Goal: Use online tool/utility: Utilize a website feature to perform a specific function

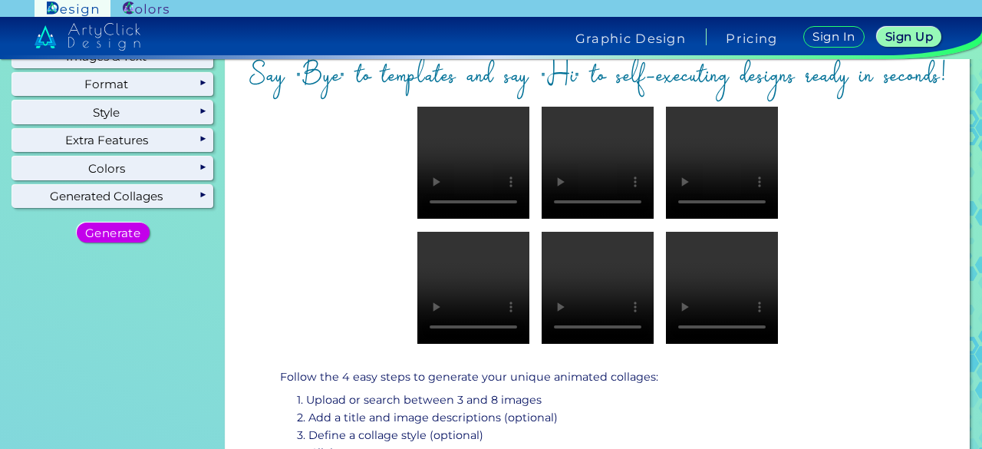
scroll to position [182, 0]
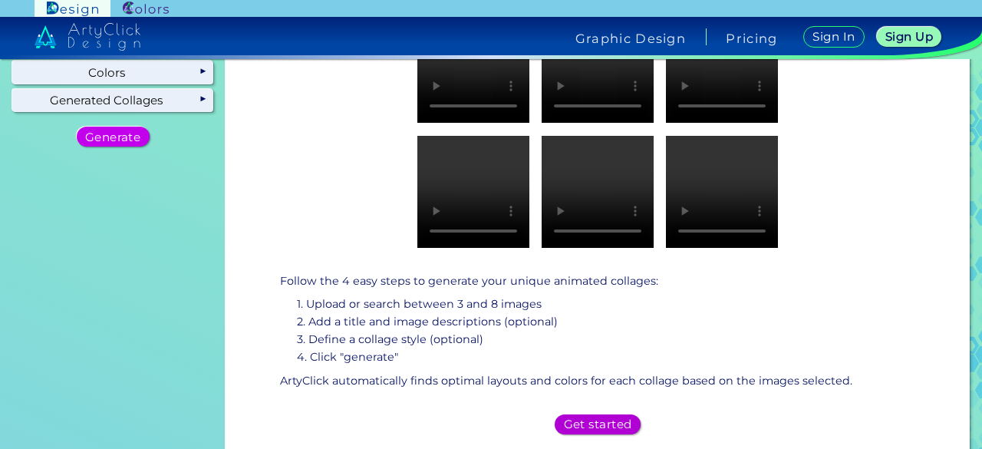
click at [607, 423] on h5 "Get started" at bounding box center [597, 424] width 61 height 11
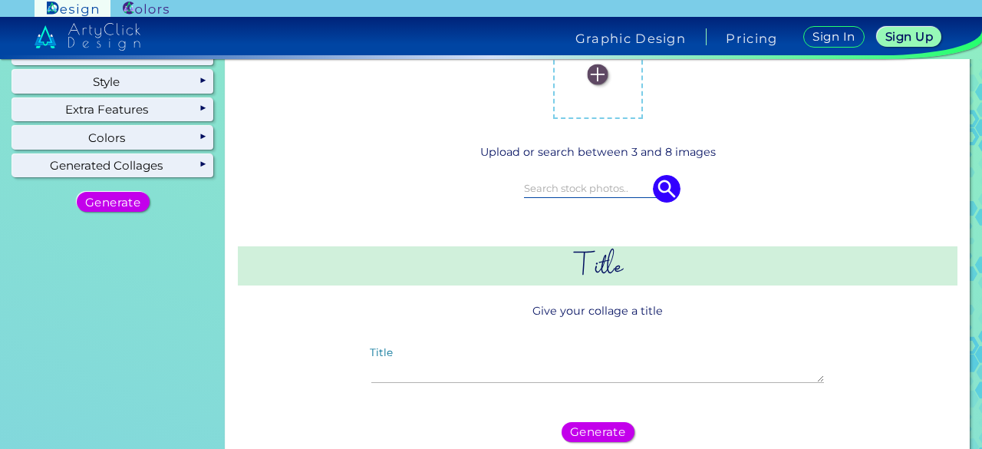
scroll to position [0, 0]
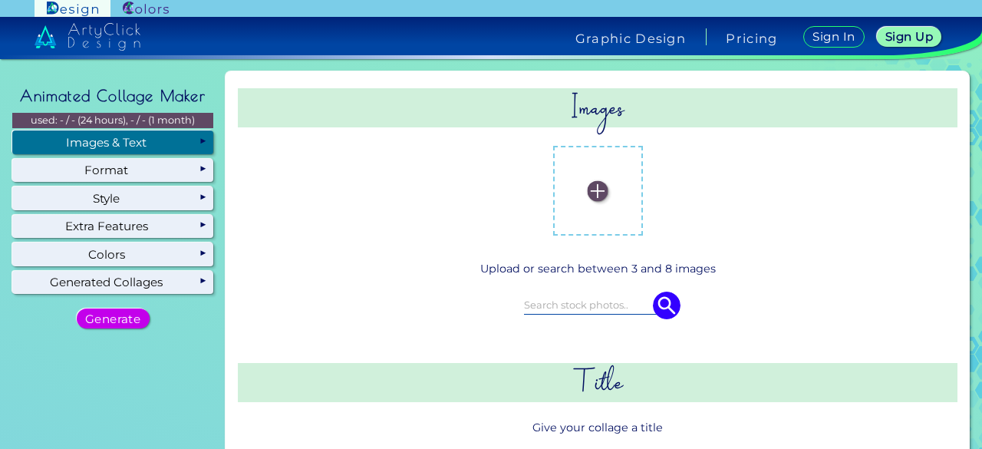
click at [595, 193] on img at bounding box center [597, 190] width 21 height 21
click at [0, 0] on input "file" at bounding box center [0, 0] width 0 height 0
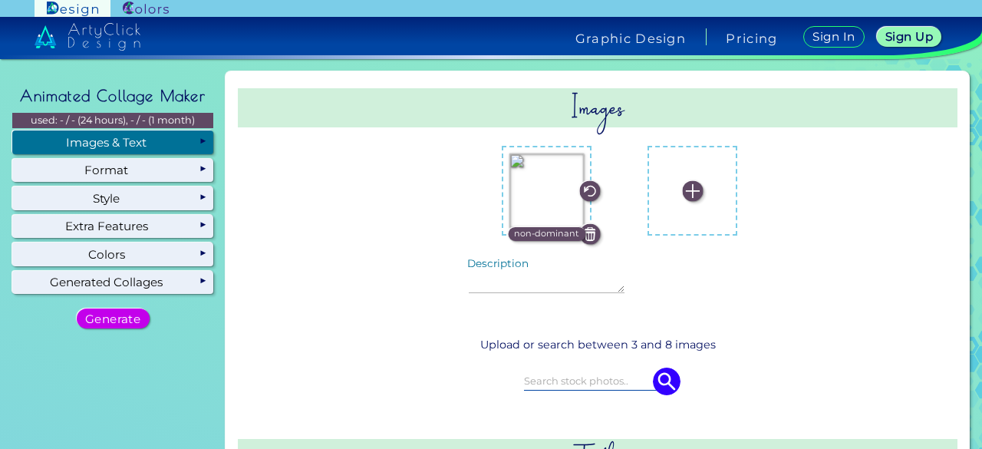
click at [682, 188] on img at bounding box center [692, 190] width 21 height 21
click at [0, 0] on input "file" at bounding box center [0, 0] width 0 height 0
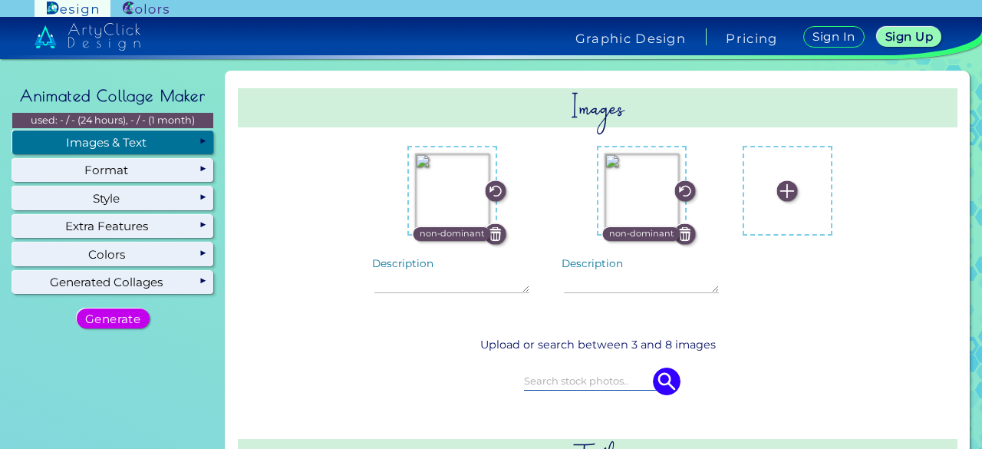
click at [630, 190] on img at bounding box center [641, 190] width 74 height 74
click at [0, 0] on input "file" at bounding box center [0, 0] width 0 height 0
click at [680, 192] on img at bounding box center [684, 190] width 21 height 21
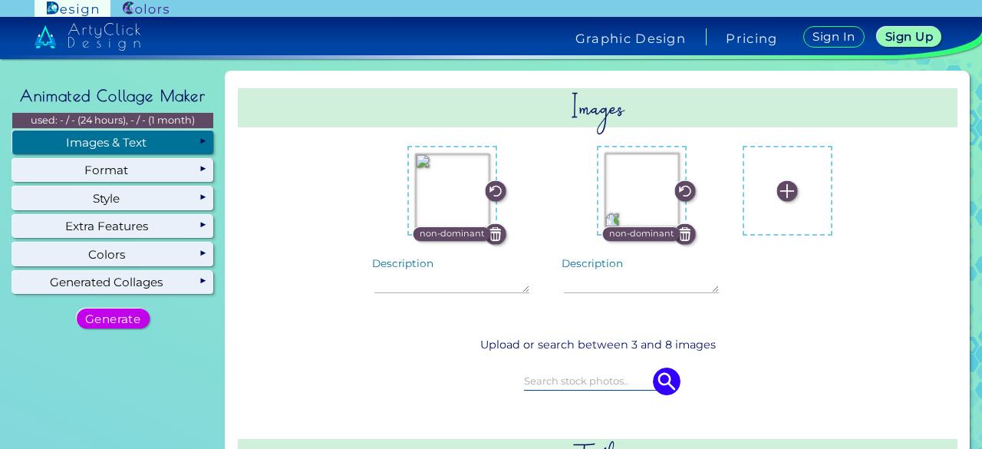
click at [776, 194] on img at bounding box center [786, 190] width 21 height 21
click at [0, 0] on input "file" at bounding box center [0, 0] width 0 height 0
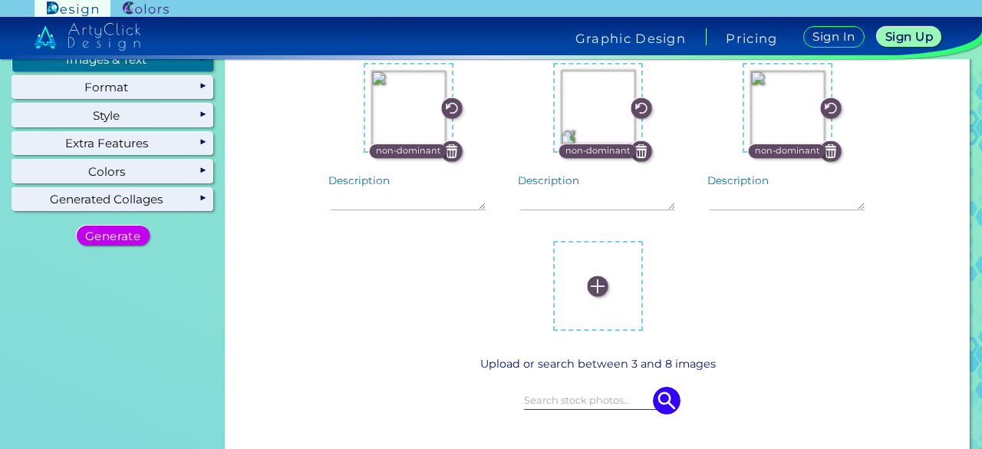
scroll to position [84, 0]
click at [598, 291] on img at bounding box center [597, 285] width 21 height 21
click at [0, 0] on input "file" at bounding box center [0, 0] width 0 height 0
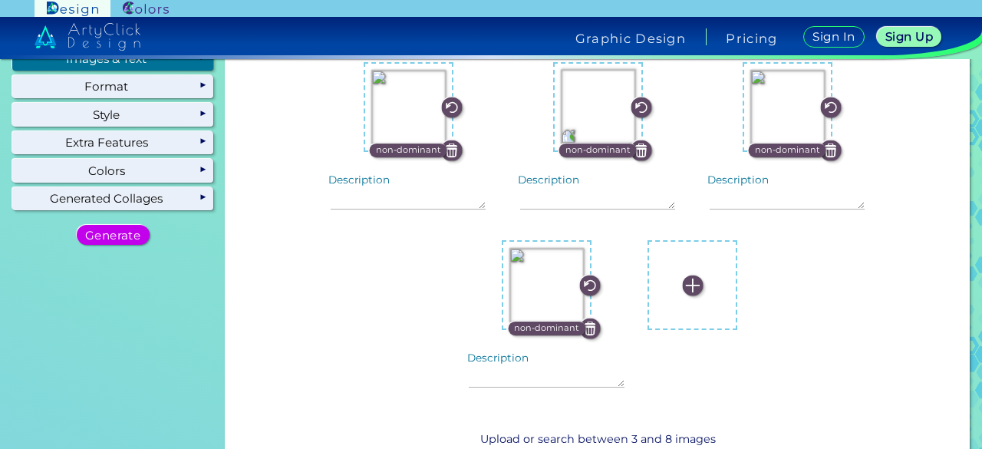
click at [685, 289] on img at bounding box center [692, 285] width 21 height 21
click at [0, 0] on input "file" at bounding box center [0, 0] width 0 height 0
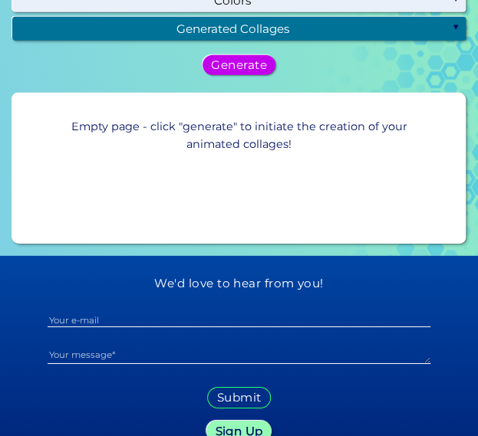
scroll to position [1042, 0]
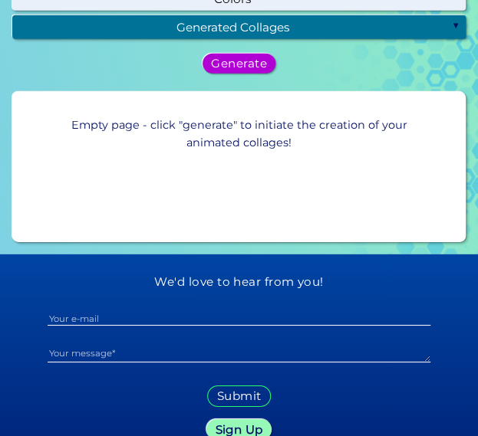
click at [243, 69] on h5 "Generate" at bounding box center [239, 63] width 50 height 11
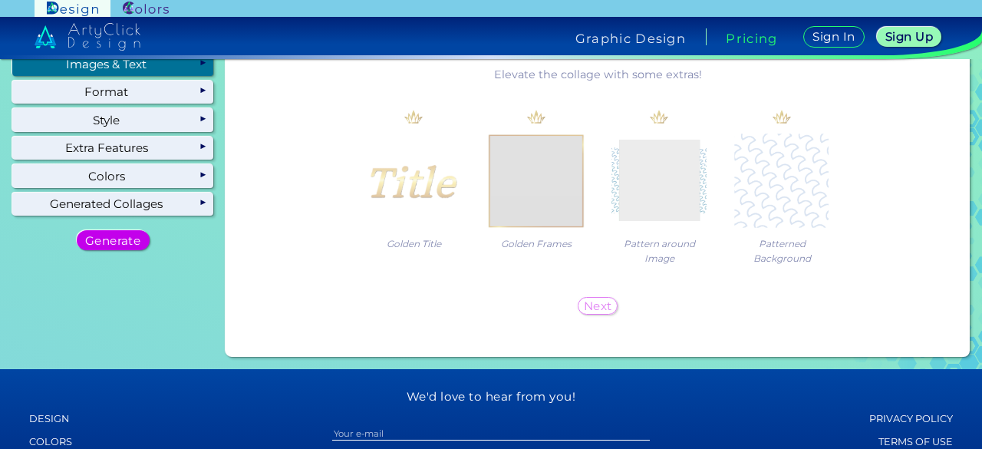
scroll to position [0, 0]
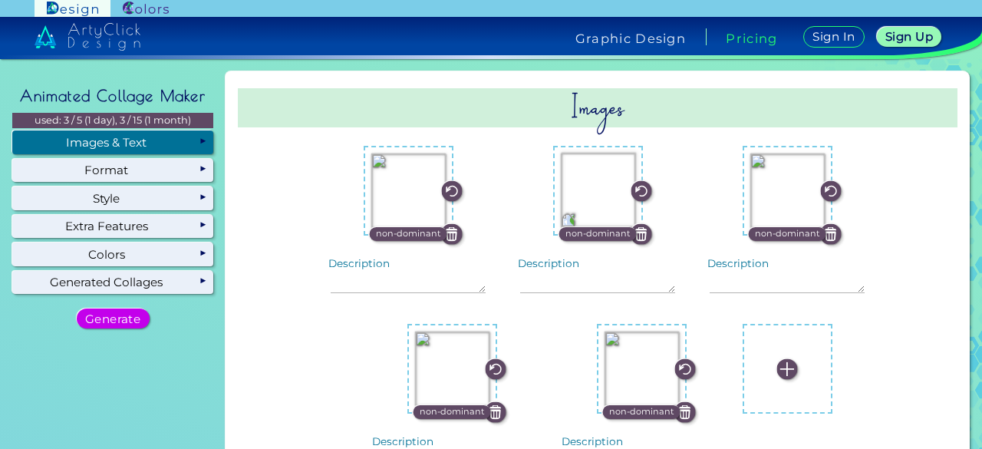
click at [49, 153] on div "Images & Text" at bounding box center [112, 141] width 201 height 23
click at [382, 269] on label "Description" at bounding box center [358, 263] width 61 height 11
click at [382, 269] on textarea "Description" at bounding box center [409, 276] width 156 height 33
click at [727, 283] on textarea "Description" at bounding box center [787, 276] width 156 height 33
paste textarea "Where mystery meets magic."
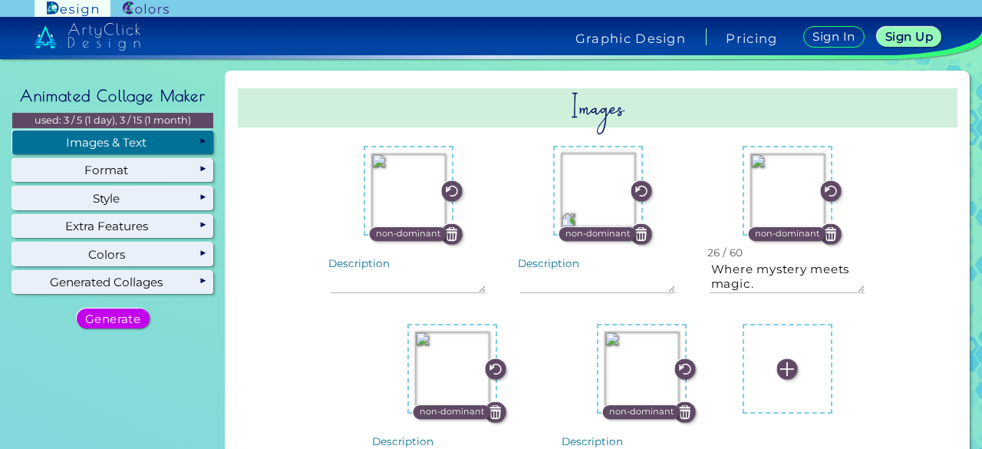
type textarea "Where mystery meets magic."
click at [438, 291] on textarea "Description" at bounding box center [409, 276] width 156 height 33
paste textarea "A silent poem in every blink."
type textarea "A silent poem in every blink."
click at [639, 235] on img at bounding box center [640, 234] width 21 height 21
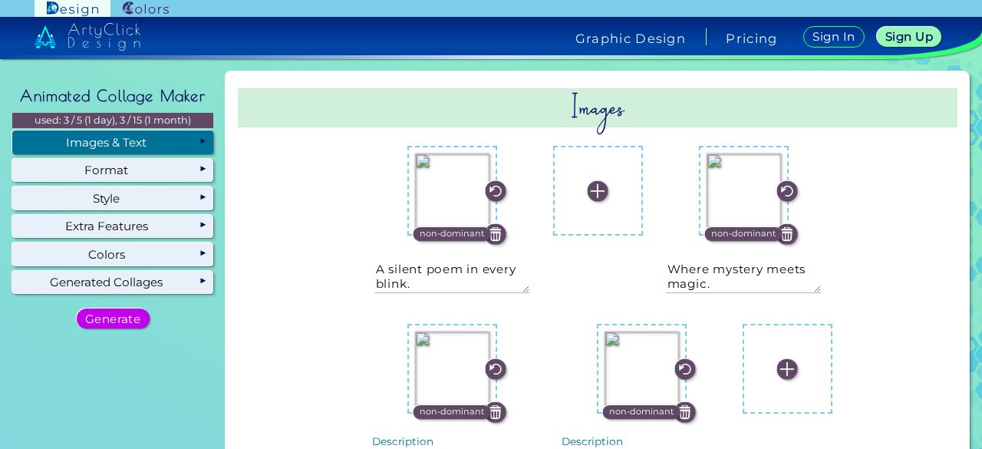
click at [581, 212] on label at bounding box center [598, 190] width 74 height 74
click at [0, 0] on input "file" at bounding box center [0, 0] width 0 height 0
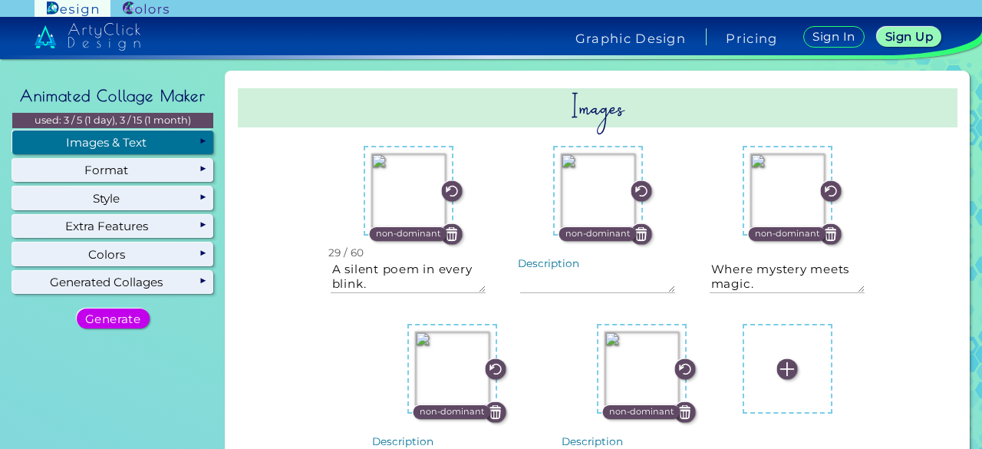
drag, startPoint x: 424, startPoint y: 281, endPoint x: 342, endPoint y: 269, distance: 82.9
click at [342, 269] on div "A silent poem in every blink. 29 / 60" at bounding box center [408, 277] width 180 height 58
click at [591, 278] on textarea "Description" at bounding box center [598, 276] width 156 height 33
paste textarea "A silent poem in every blink."
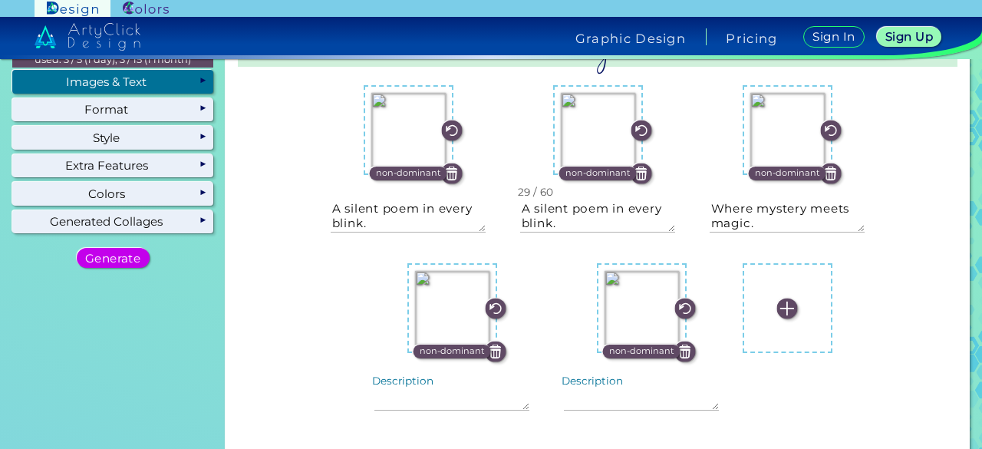
scroll to position [62, 0]
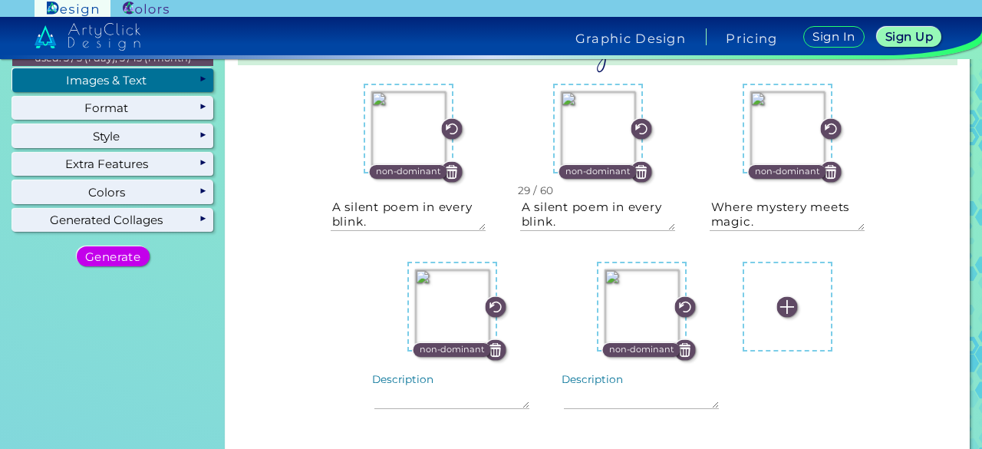
type textarea "A silent poem in every blink."
click at [466, 393] on textarea "Description" at bounding box center [452, 392] width 156 height 33
paste textarea "The kind of beauty you can’t unsee."
type textarea "The kind of beauty you can’t unsee."
click at [637, 377] on textarea "Description" at bounding box center [642, 392] width 156 height 33
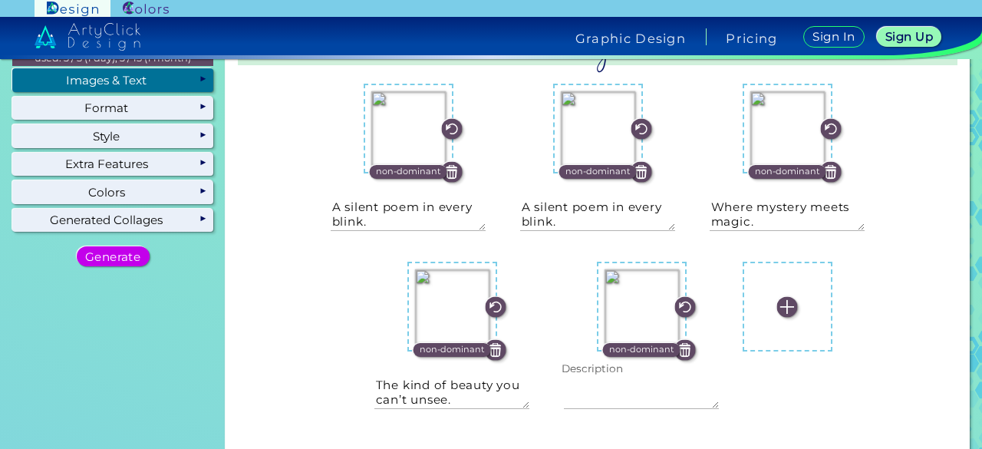
paste textarea "A thousand secrets, one look."
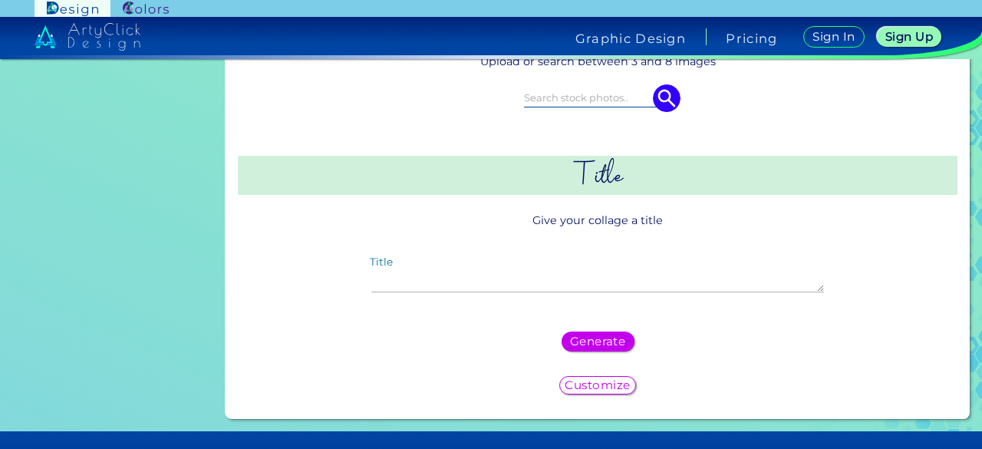
scroll to position [462, 0]
type textarea "A thousand secrets, one look."
click at [538, 283] on textarea "Title" at bounding box center [597, 274] width 452 height 33
type textarea "t"
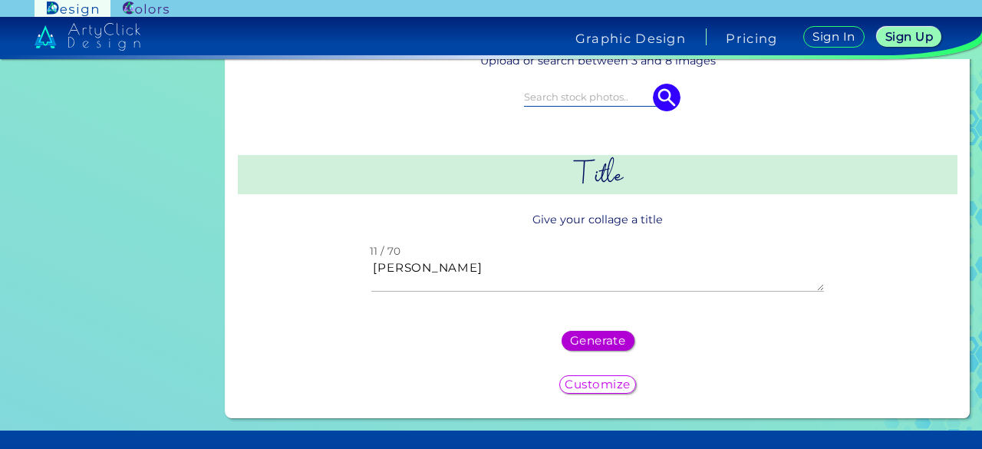
type textarea "Tere Naina"
click at [611, 335] on h5 "Generate" at bounding box center [597, 340] width 51 height 11
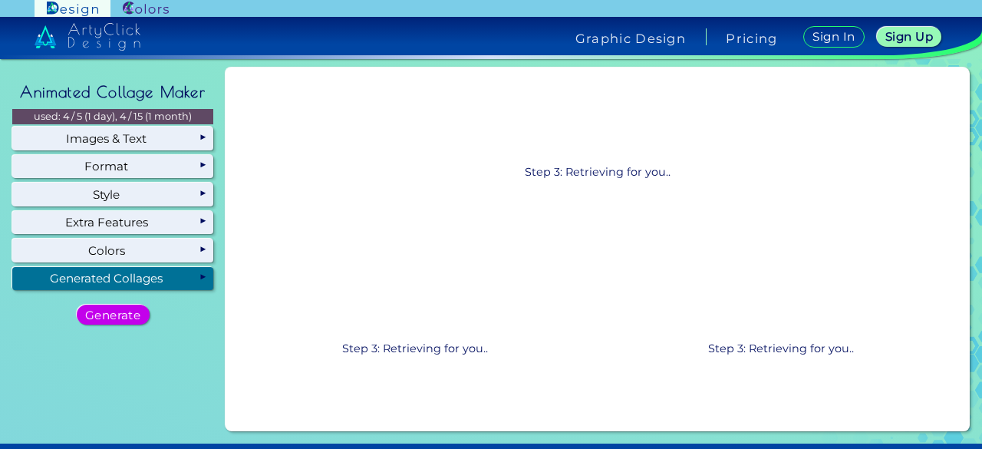
scroll to position [0, 0]
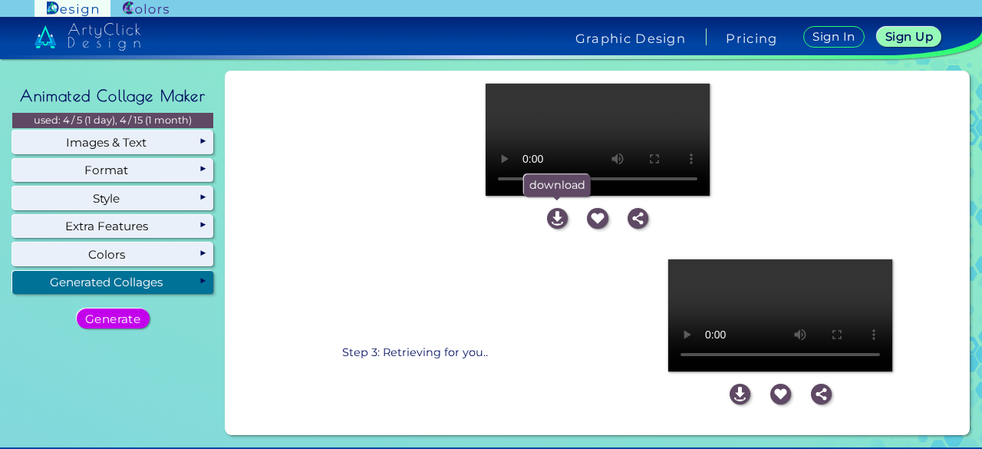
click at [557, 217] on img at bounding box center [557, 218] width 21 height 21
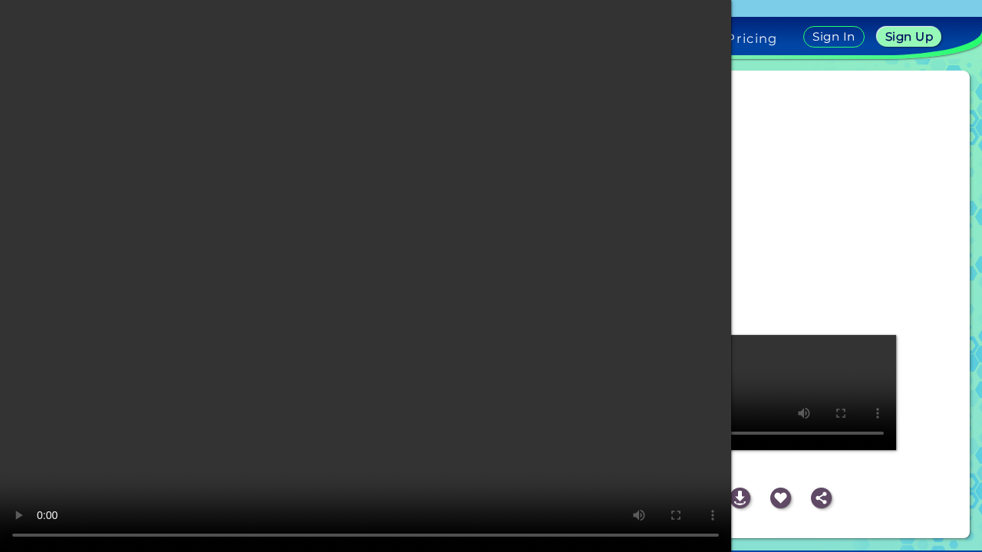
click at [884, 394] on video at bounding box center [491, 276] width 982 height 552
click at [724, 448] on video at bounding box center [491, 276] width 982 height 552
click at [896, 196] on video at bounding box center [491, 276] width 982 height 552
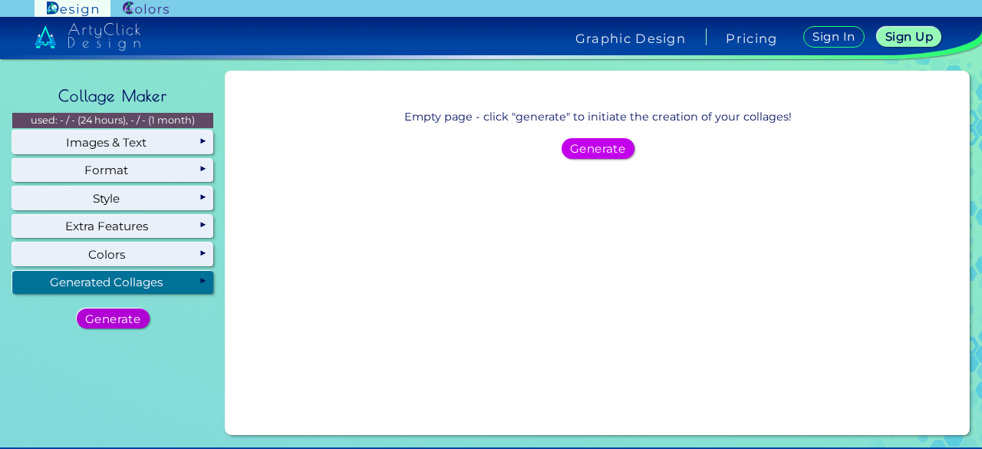
click at [129, 320] on h5 "Generate" at bounding box center [112, 319] width 55 height 12
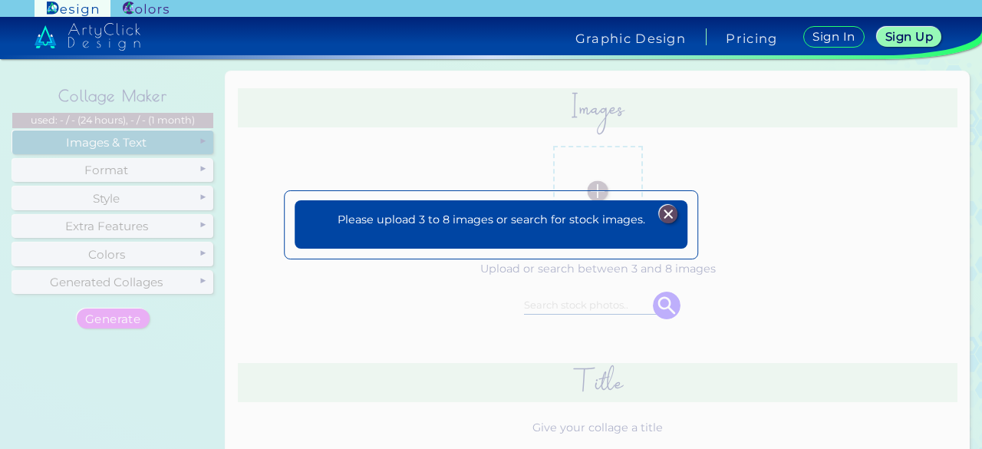
click at [664, 207] on img at bounding box center [668, 214] width 18 height 18
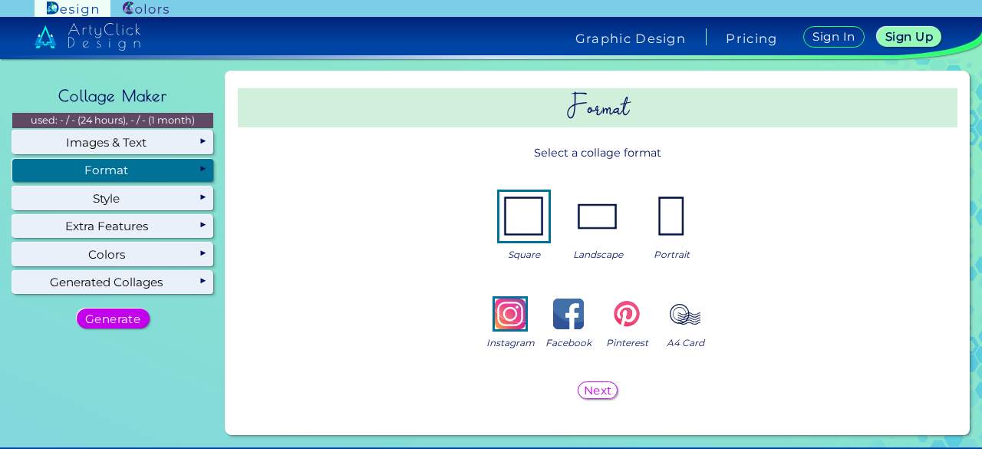
click at [181, 177] on div "Format" at bounding box center [112, 170] width 201 height 23
click at [661, 225] on img at bounding box center [671, 216] width 49 height 49
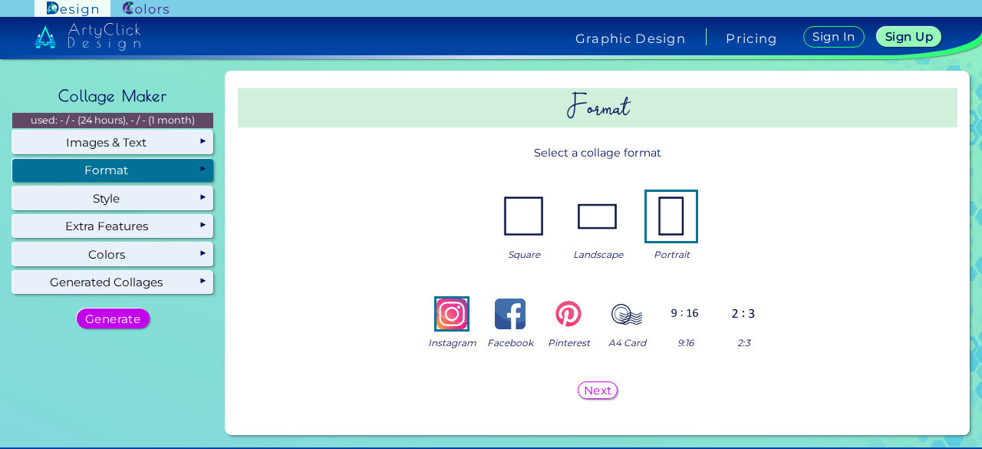
click at [591, 384] on h5 "Next" at bounding box center [597, 389] width 26 height 11
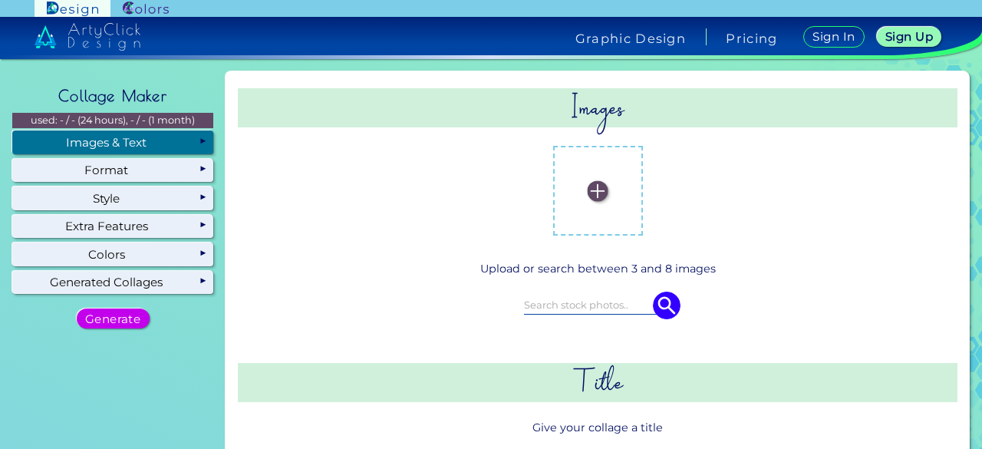
click at [190, 137] on div "Images & Text" at bounding box center [112, 141] width 201 height 23
click at [594, 190] on img at bounding box center [597, 190] width 21 height 21
click at [0, 0] on input "file" at bounding box center [0, 0] width 0 height 0
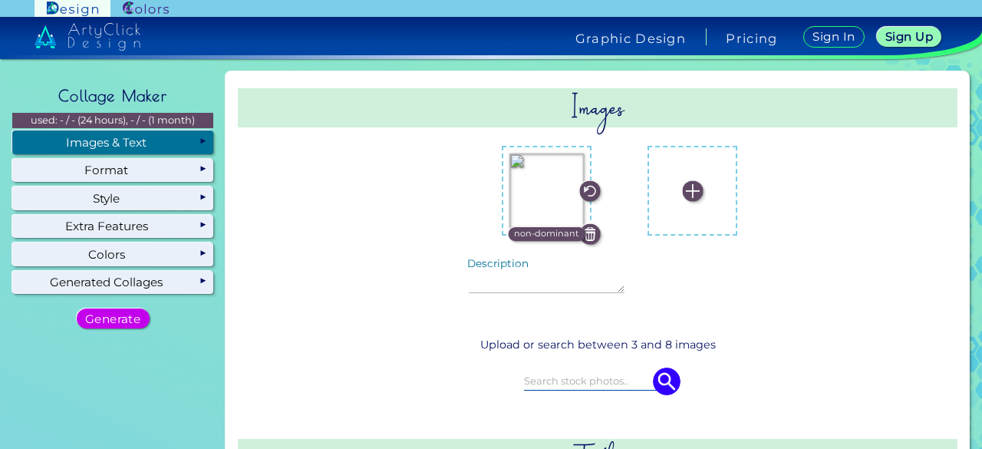
click at [538, 196] on img at bounding box center [546, 190] width 74 height 74
click at [0, 0] on input "file" at bounding box center [0, 0] width 0 height 0
click at [682, 189] on img at bounding box center [692, 190] width 21 height 21
click at [0, 0] on input "file" at bounding box center [0, 0] width 0 height 0
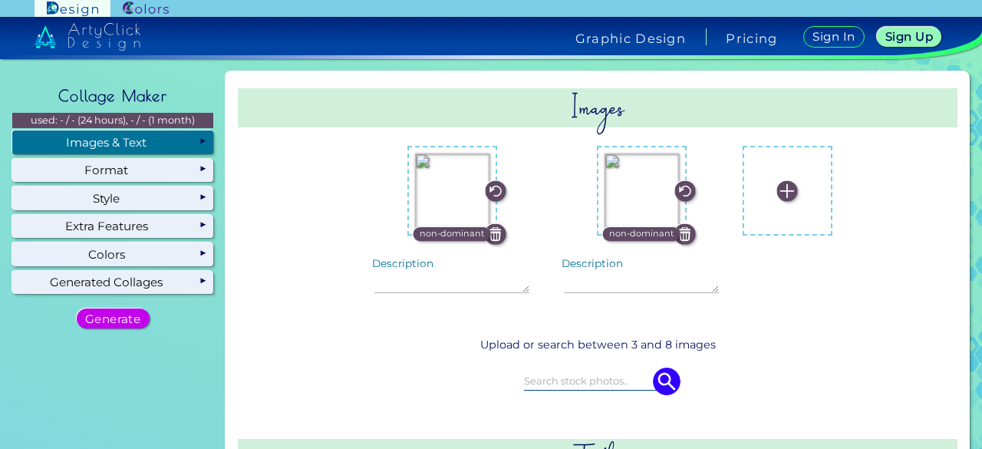
click at [768, 179] on label at bounding box center [787, 190] width 74 height 74
click at [0, 0] on input "file" at bounding box center [0, 0] width 0 height 0
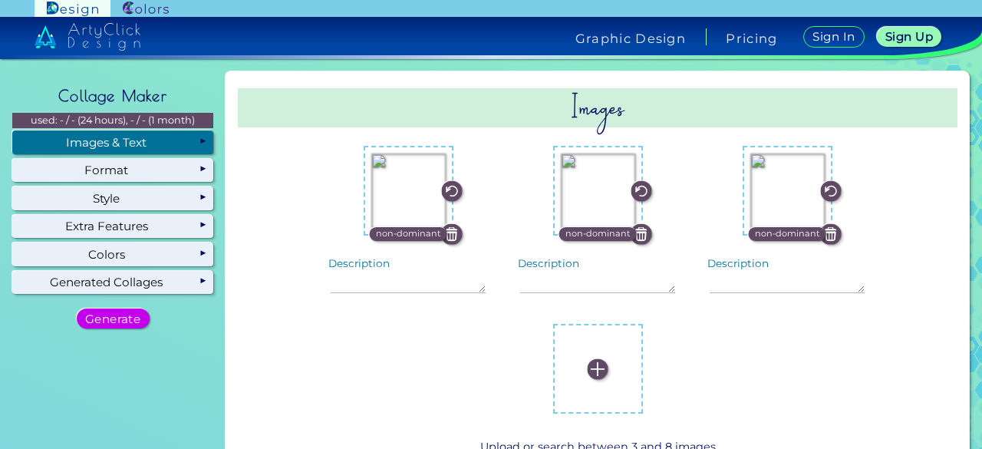
click at [601, 373] on img at bounding box center [597, 368] width 21 height 21
click at [0, 0] on input "file" at bounding box center [0, 0] width 0 height 0
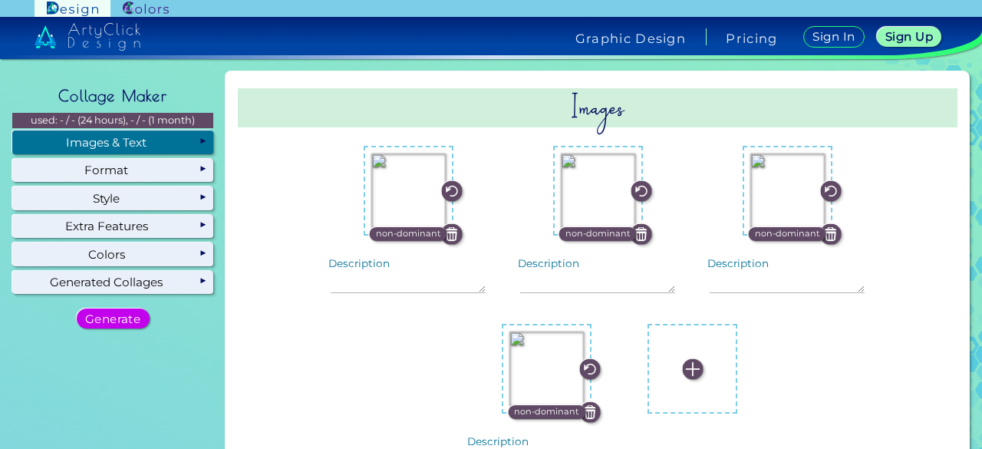
click at [682, 367] on img at bounding box center [692, 368] width 21 height 21
click at [0, 0] on input "file" at bounding box center [0, 0] width 0 height 0
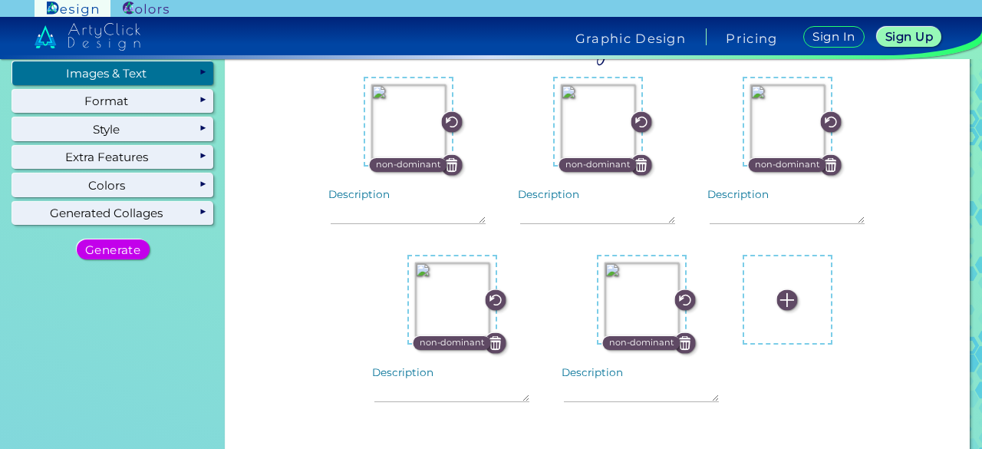
scroll to position [68, 0]
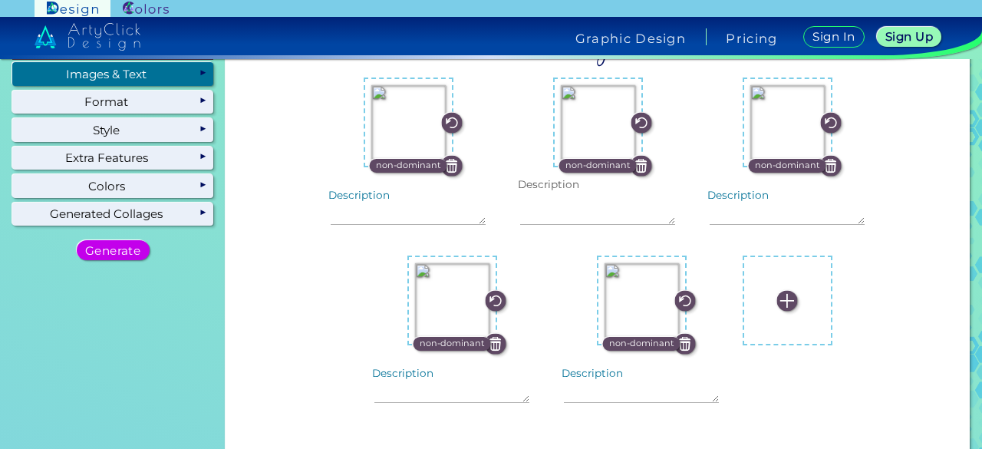
click at [592, 203] on textarea "Description" at bounding box center [598, 208] width 156 height 33
paste textarea ""Every blink is a work of art.""
type textarea ""Every blink is a work of art.""
click at [768, 203] on textarea "Description" at bounding box center [787, 208] width 156 height 33
paste textarea ""Eyes painted by the hands of heaven.""
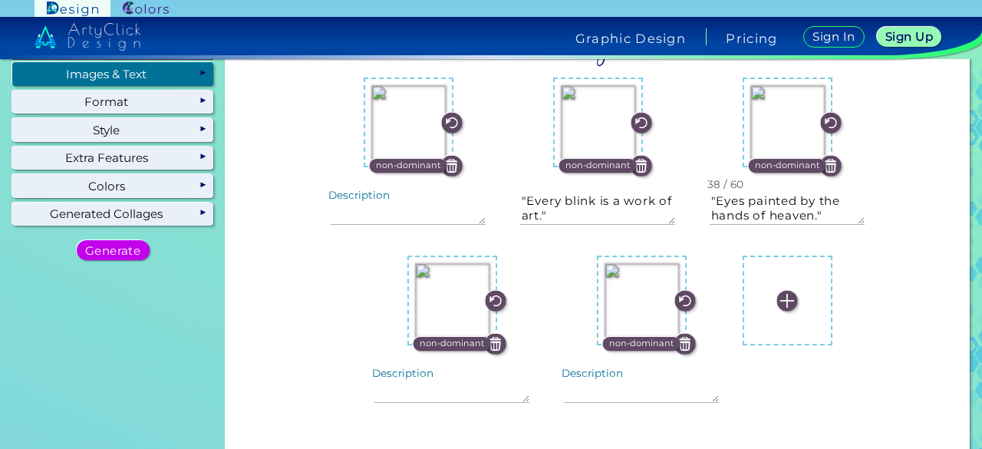
type textarea ""Eyes painted by the hands of heaven.""
click at [429, 210] on textarea "Description" at bounding box center [409, 208] width 156 height 33
paste textarea ""Beauty that speaks without a sound.""
type textarea ""Beauty that speaks without a sound.""
click at [609, 381] on textarea "Description" at bounding box center [642, 386] width 156 height 33
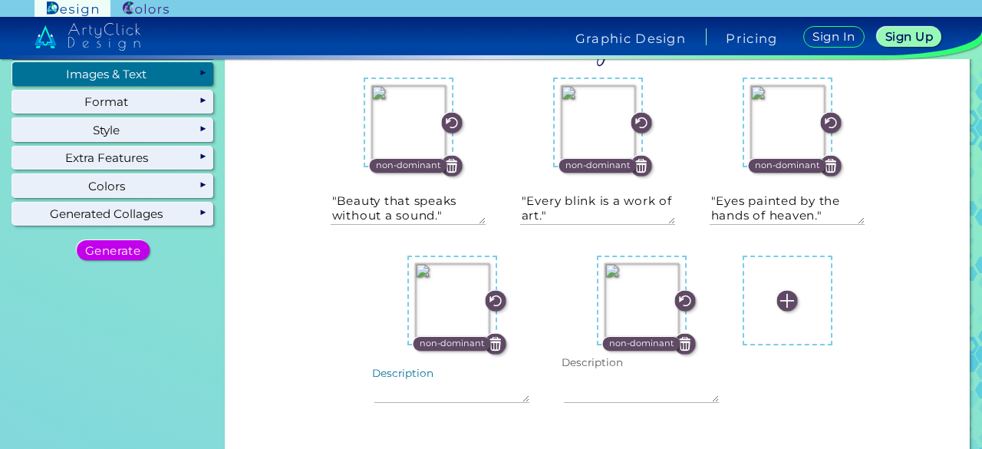
paste textarea ""Moonlight trapped in a gaze.""
click at [609, 381] on textarea ""Moonlight trapped in a gaze."" at bounding box center [642, 386] width 156 height 33
type textarea ""Moonlight trapped in a gaze.""
click at [462, 392] on textarea "Description" at bounding box center [452, 386] width 156 height 33
paste textarea ""Where dreams learn to shine.""
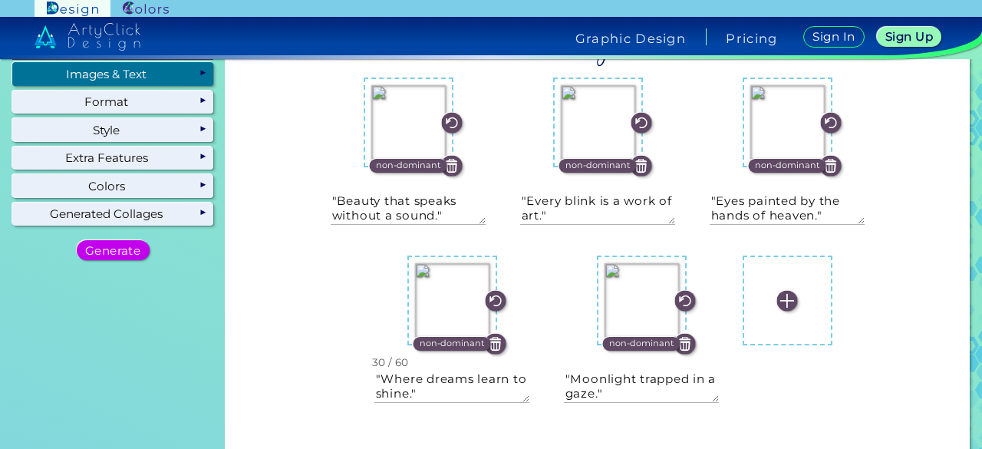
scroll to position [108, 0]
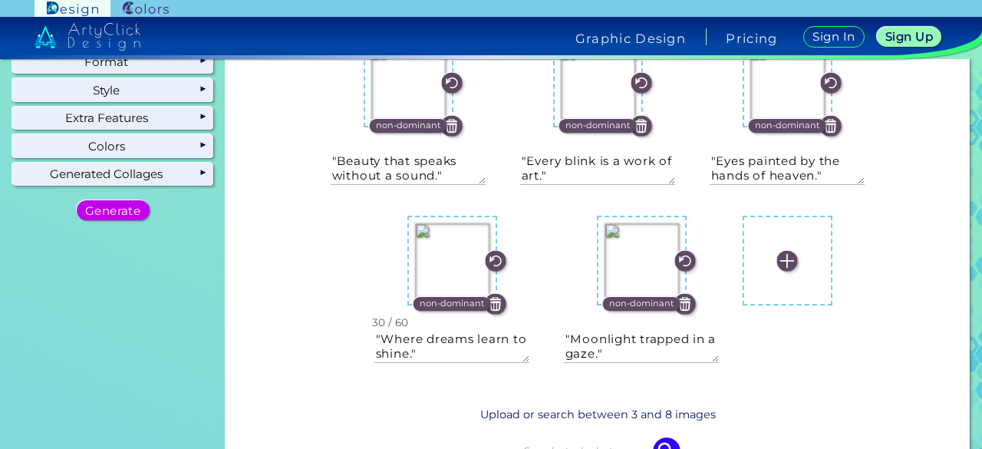
type textarea ""Where dreams learn to shine.""
click at [462, 392] on div "Images non-dominant "Beauty that speaks without a sound." 37 / 60 any" at bounding box center [598, 367] width 732 height 796
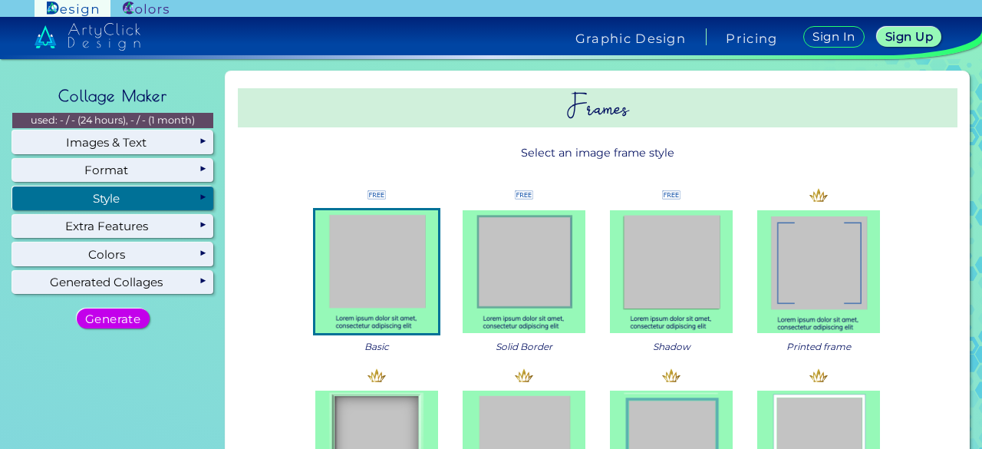
scroll to position [0, 0]
click at [146, 186] on div "Style" at bounding box center [112, 197] width 201 height 23
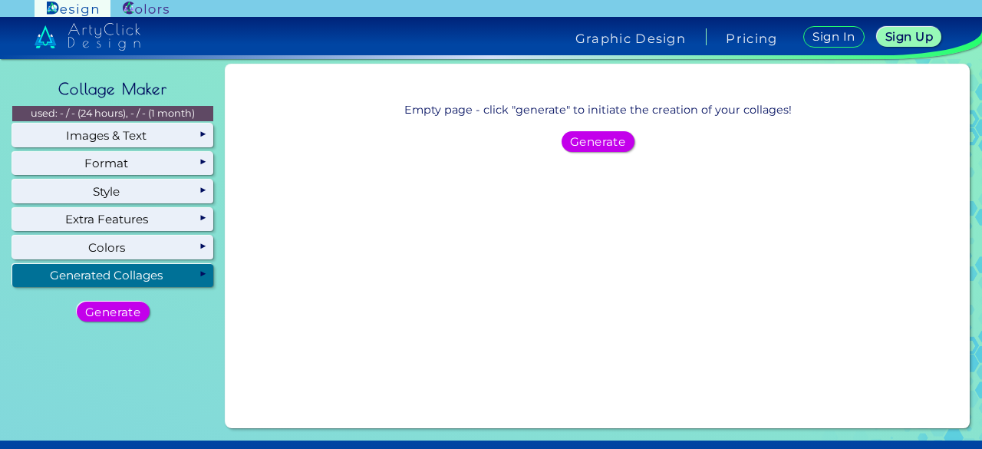
scroll to position [9, 0]
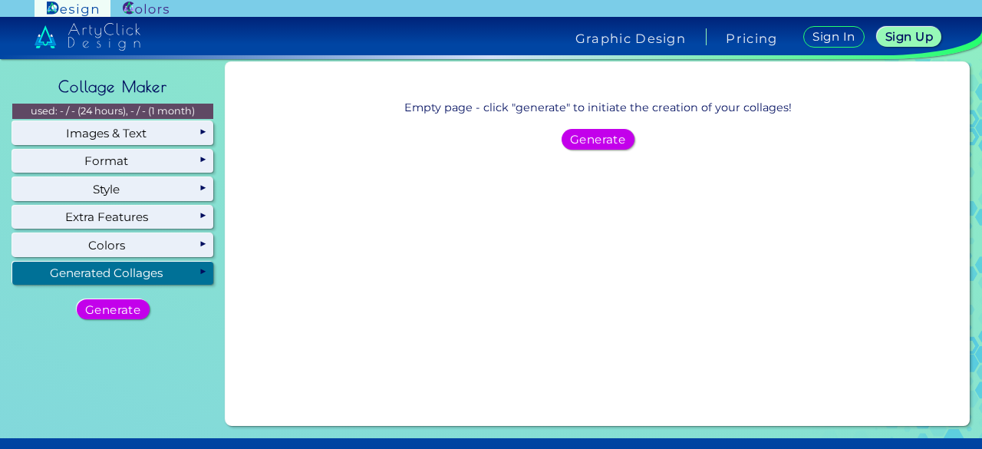
click at [198, 354] on div "Self-Executing Designs Ready in Seconds Follow the 4 easy steps to generate you…" at bounding box center [112, 244] width 213 height 377
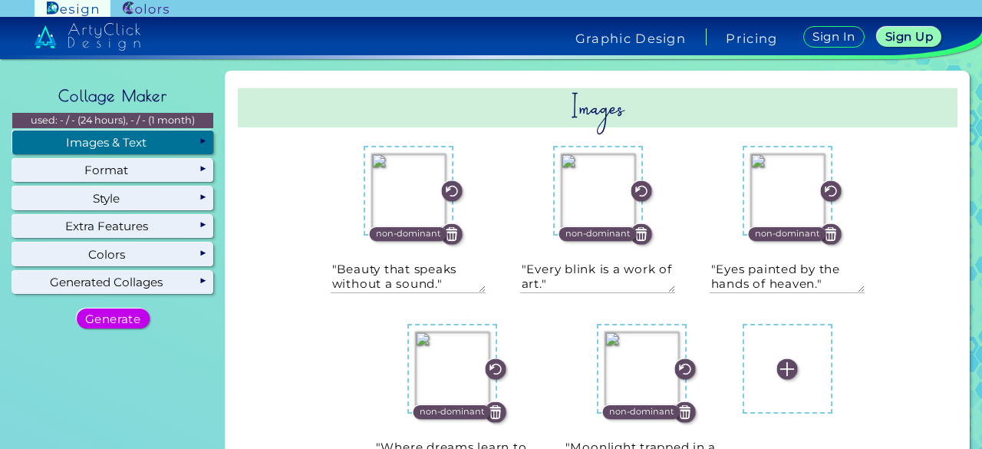
click at [169, 149] on div "Images & Text" at bounding box center [112, 141] width 201 height 23
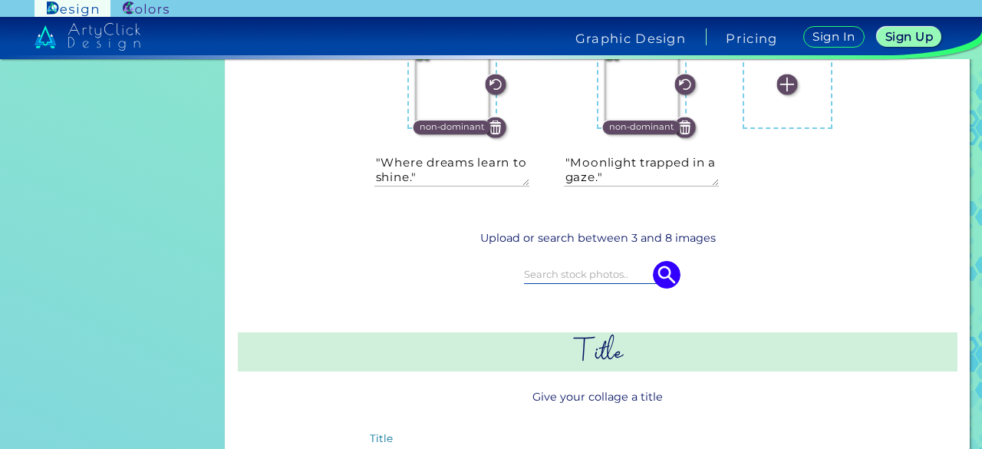
scroll to position [0, 0]
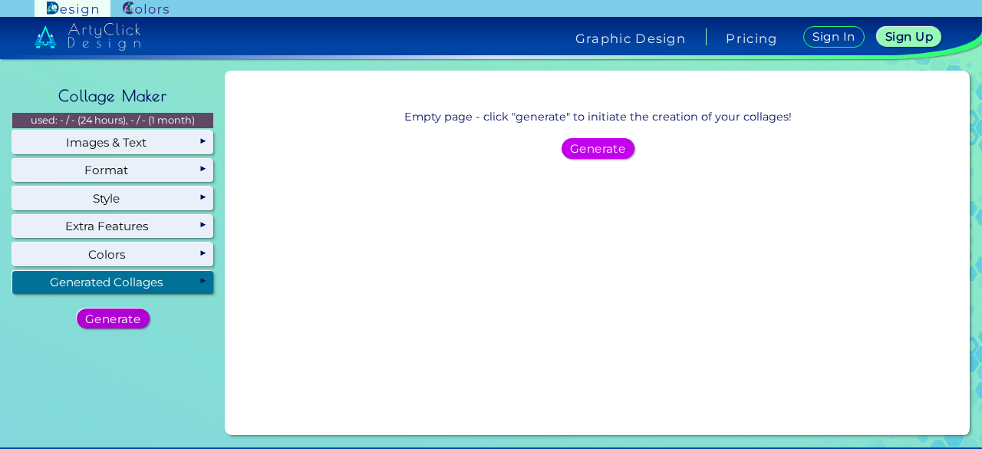
click at [133, 318] on h5 "Generate" at bounding box center [112, 319] width 55 height 12
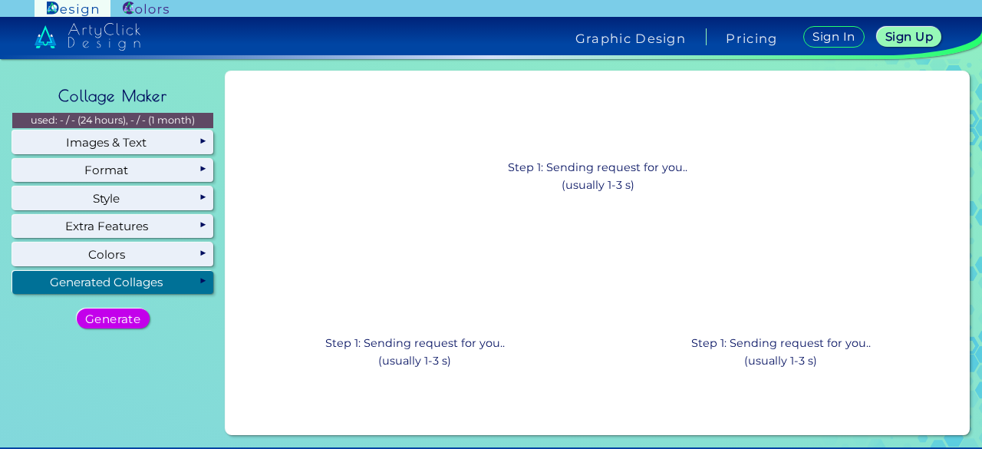
click at [618, 179] on p "Step 1: Sending request for you.. (usually 1-3 s)" at bounding box center [597, 176] width 179 height 35
click at [618, 191] on p "Step 1: Sending request for you.. (usually 1-3 s)" at bounding box center [597, 176] width 179 height 35
click at [618, 191] on p "Step 2: Generating for you.. (usually 3-5 s)" at bounding box center [597, 176] width 150 height 35
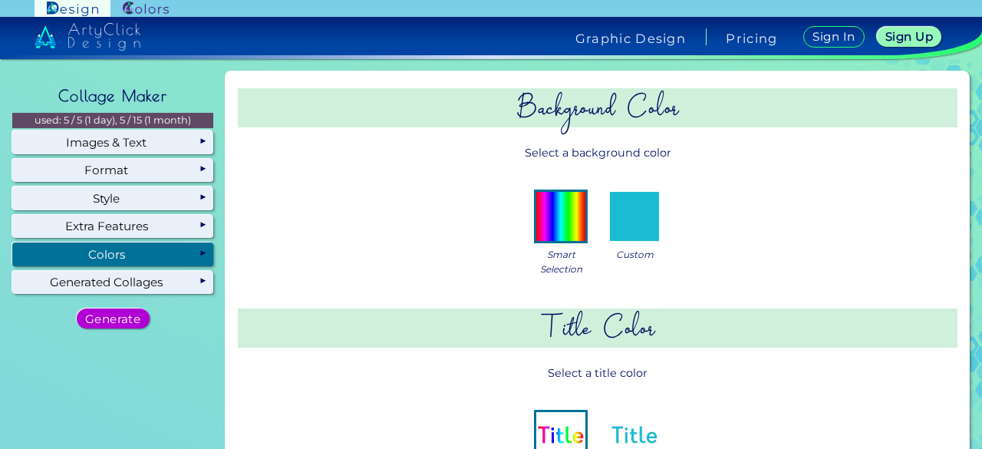
click at [129, 320] on h5 "Generate" at bounding box center [112, 318] width 51 height 11
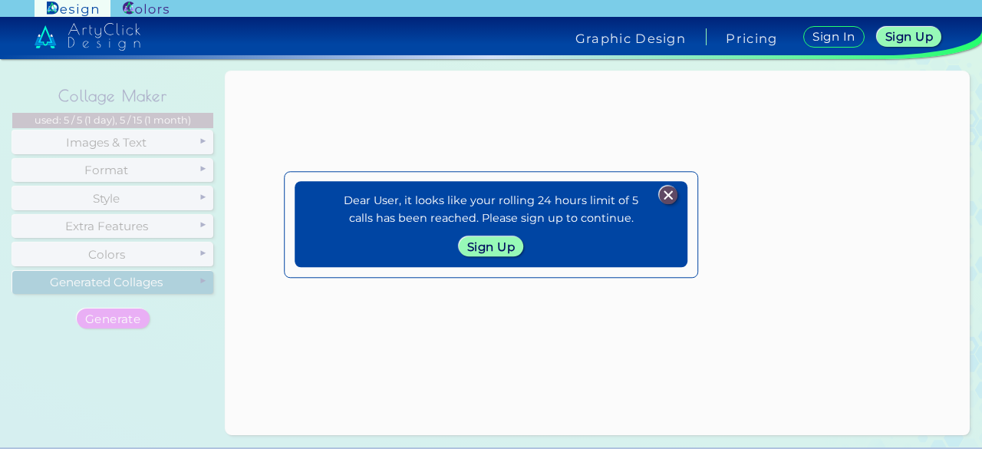
click at [663, 188] on img at bounding box center [668, 195] width 18 height 18
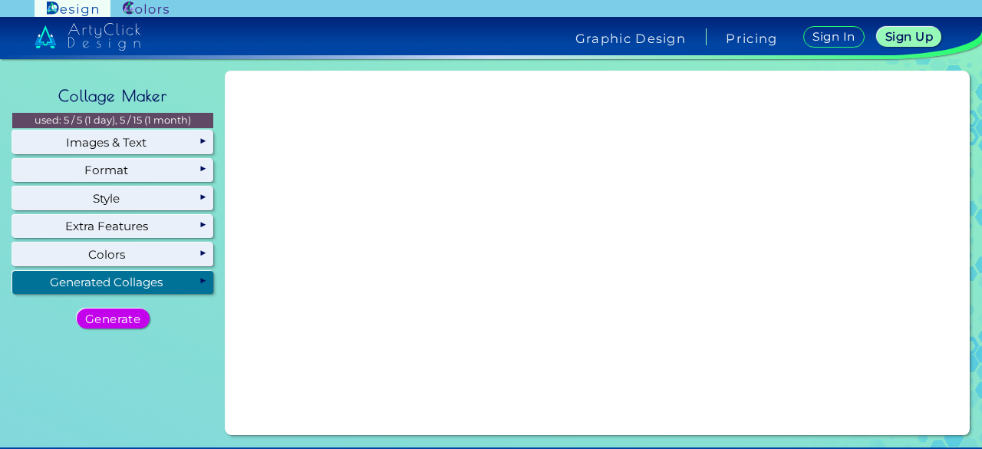
click at [131, 284] on div "Generated Collages" at bounding box center [112, 282] width 201 height 23
click at [131, 315] on h5 "Generate" at bounding box center [113, 319] width 54 height 12
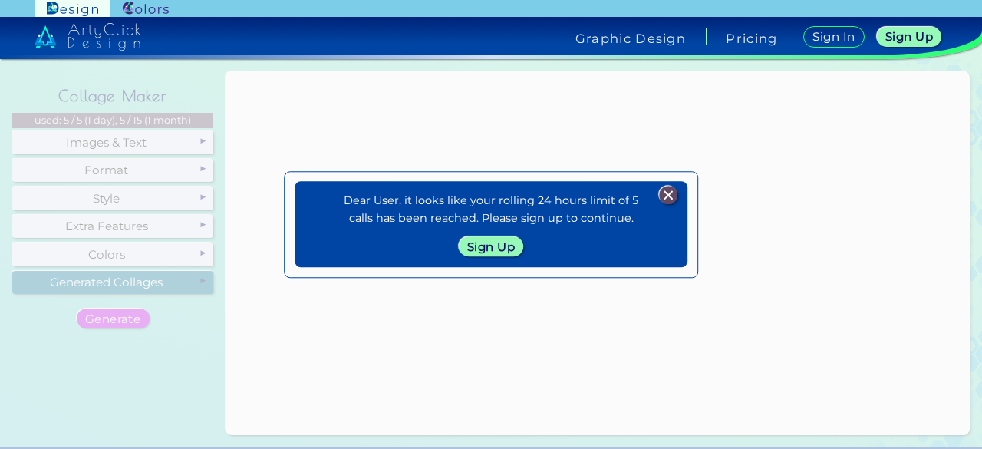
click at [676, 192] on img at bounding box center [668, 195] width 18 height 18
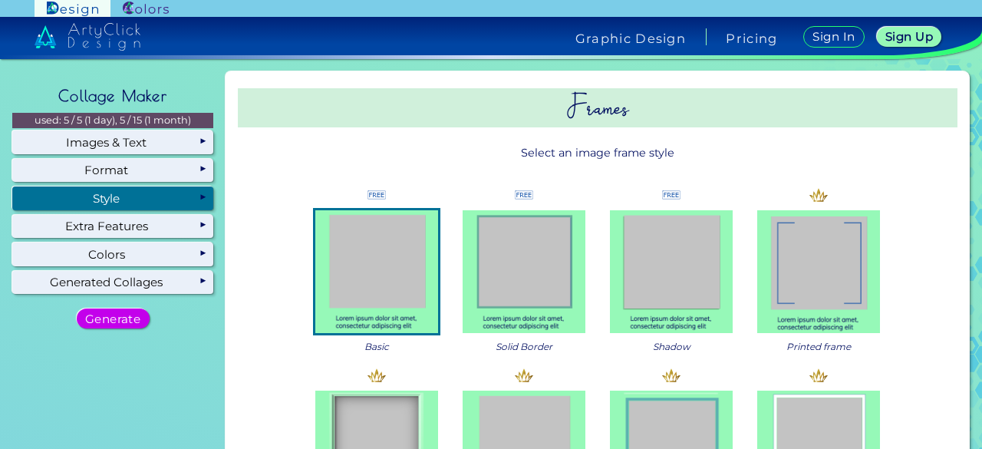
click at [528, 271] on img at bounding box center [523, 271] width 123 height 123
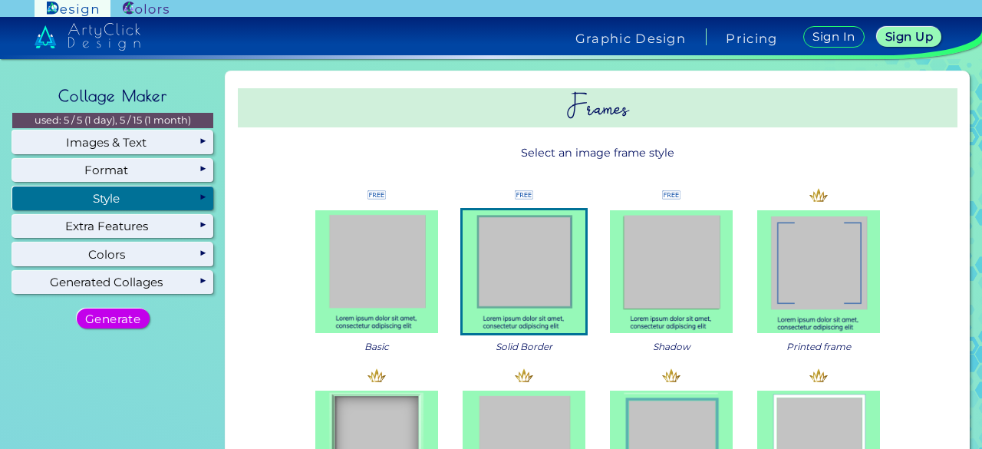
click at [528, 271] on img at bounding box center [523, 271] width 123 height 123
